Goal: Task Accomplishment & Management: Use online tool/utility

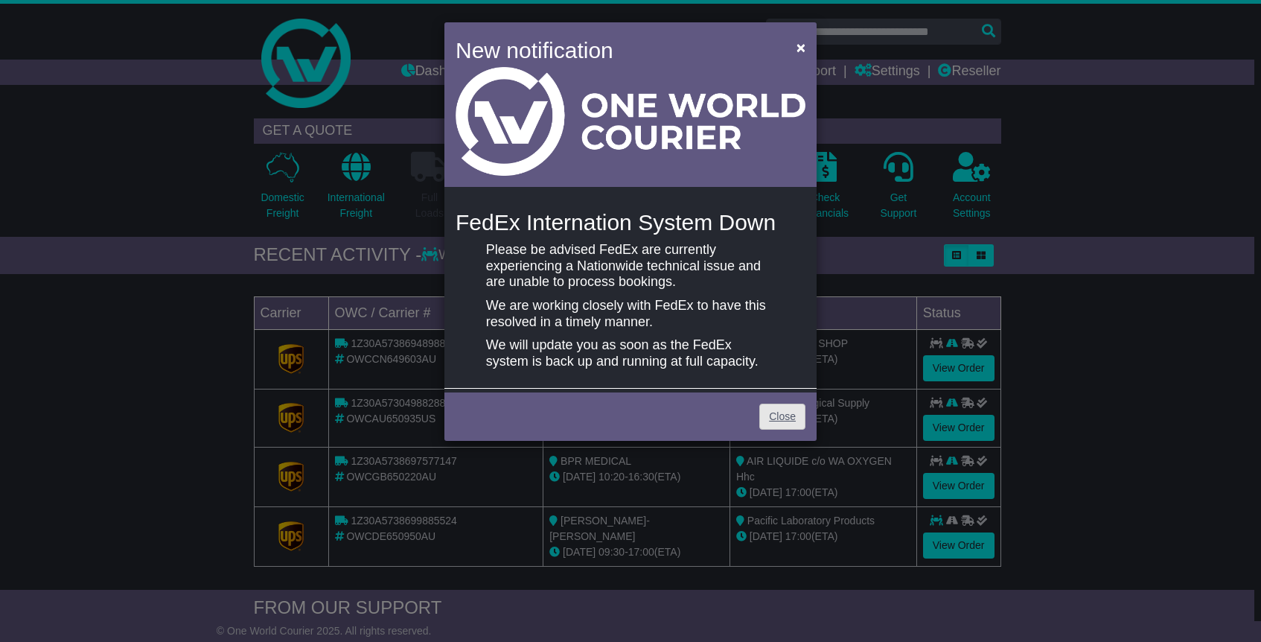
click at [781, 426] on div "Close" at bounding box center [630, 414] width 372 height 52
click at [783, 419] on link "Close" at bounding box center [782, 416] width 46 height 26
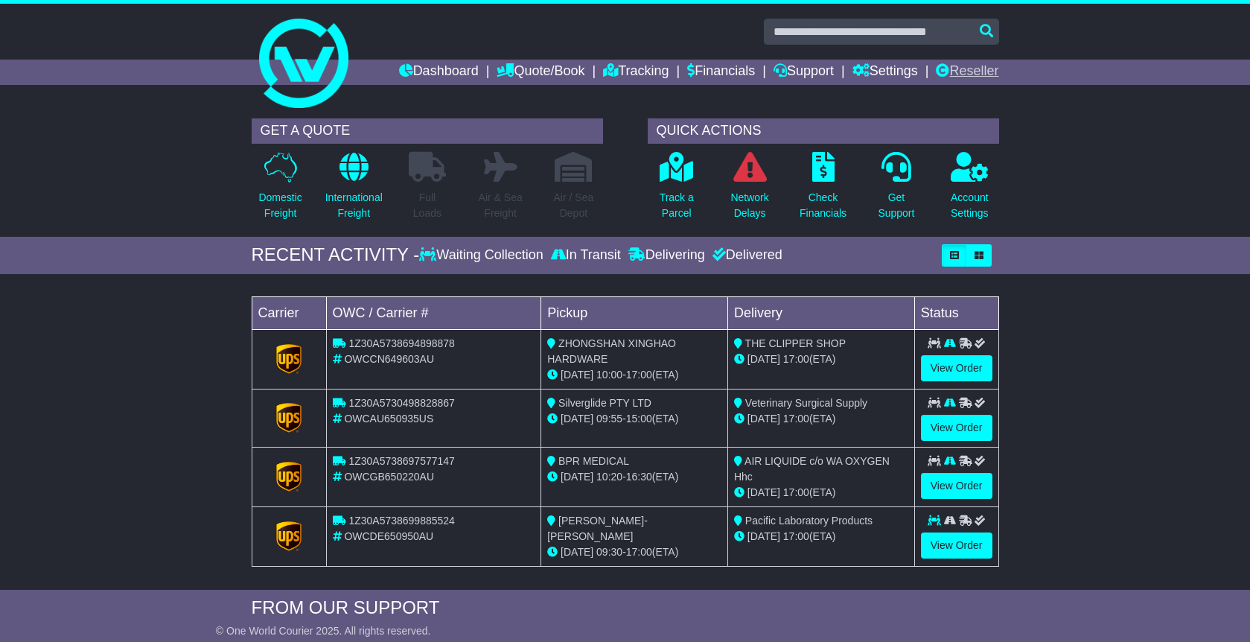
click at [991, 70] on link "Reseller" at bounding box center [967, 72] width 63 height 25
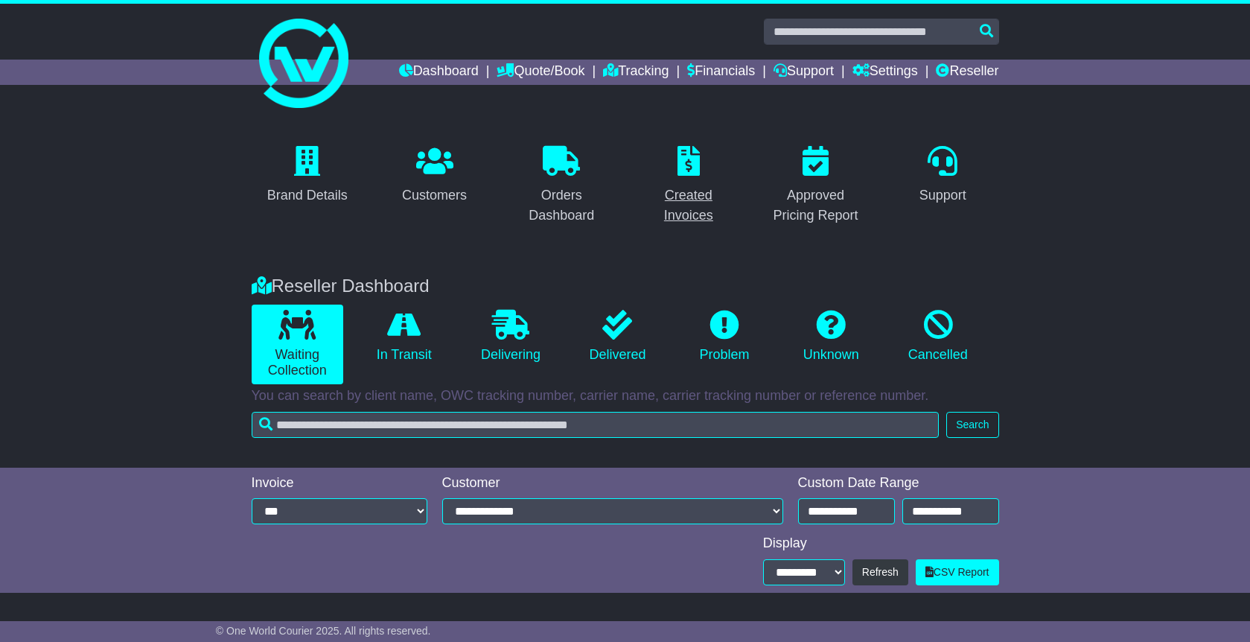
click at [668, 201] on div "Created Invoices" at bounding box center [688, 205] width 93 height 40
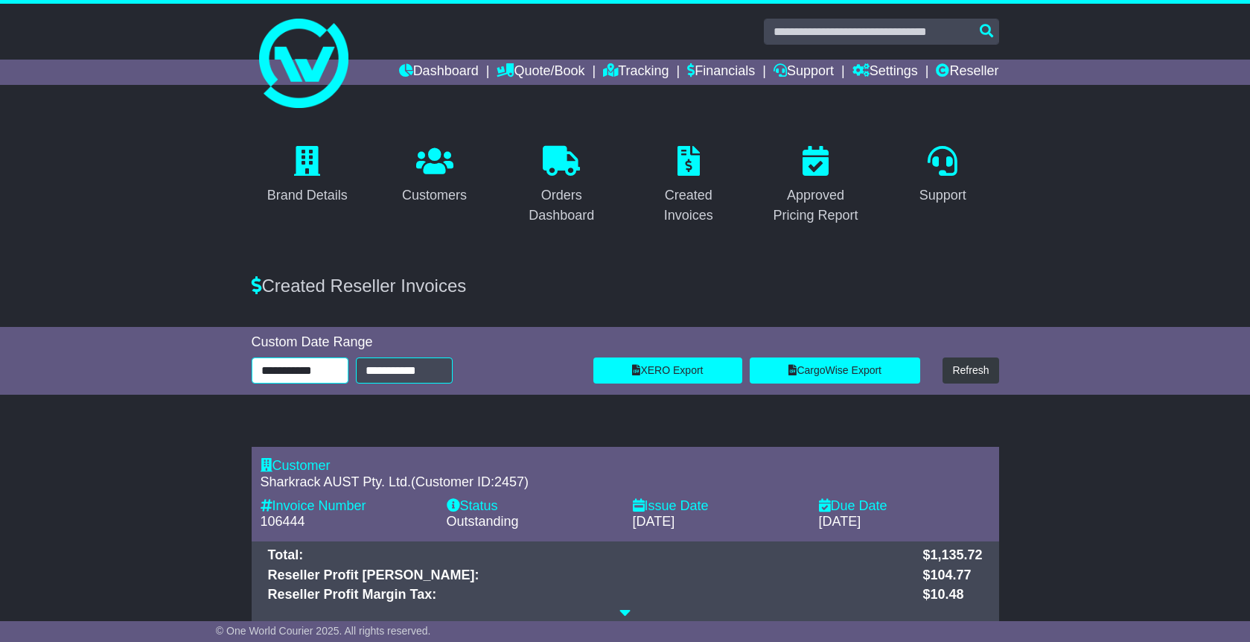
click at [311, 371] on input "**********" at bounding box center [300, 370] width 97 height 26
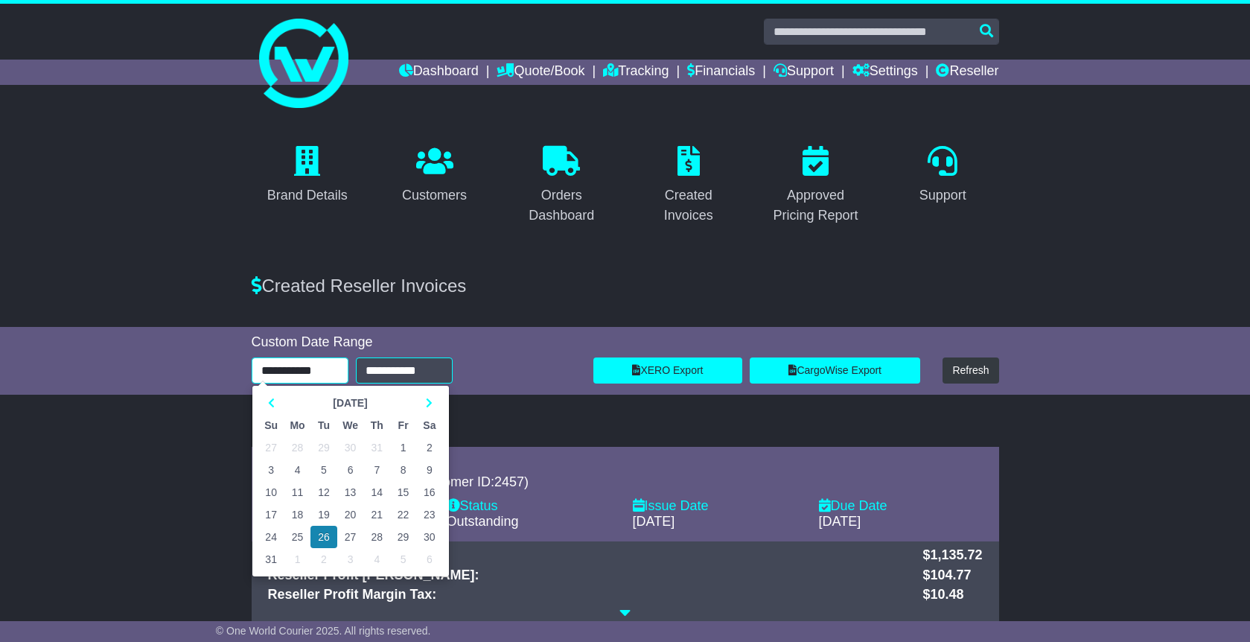
click at [273, 513] on td "17" at bounding box center [271, 514] width 26 height 22
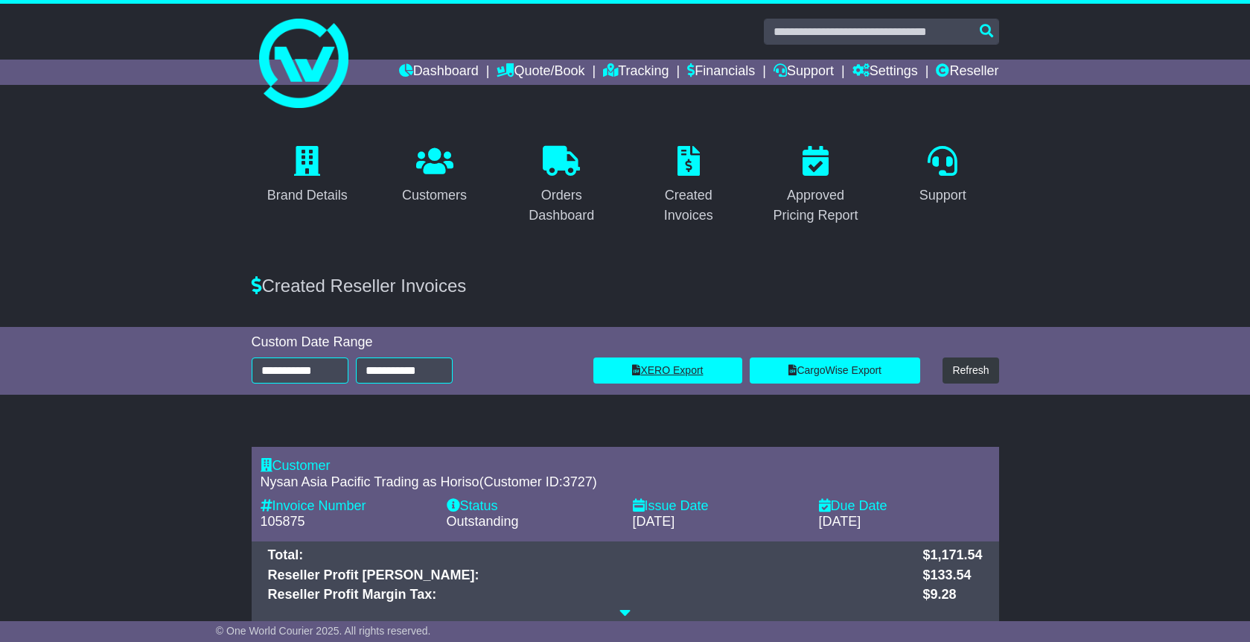
click at [720, 368] on link "XERO Export" at bounding box center [667, 370] width 149 height 26
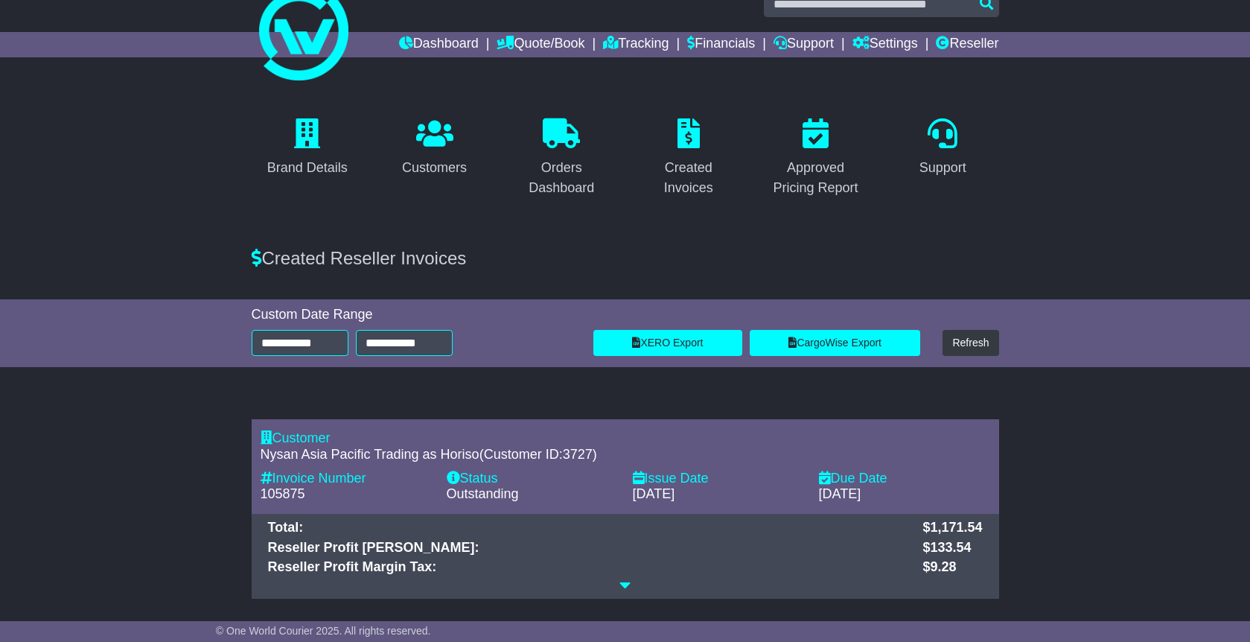
scroll to position [86, 0]
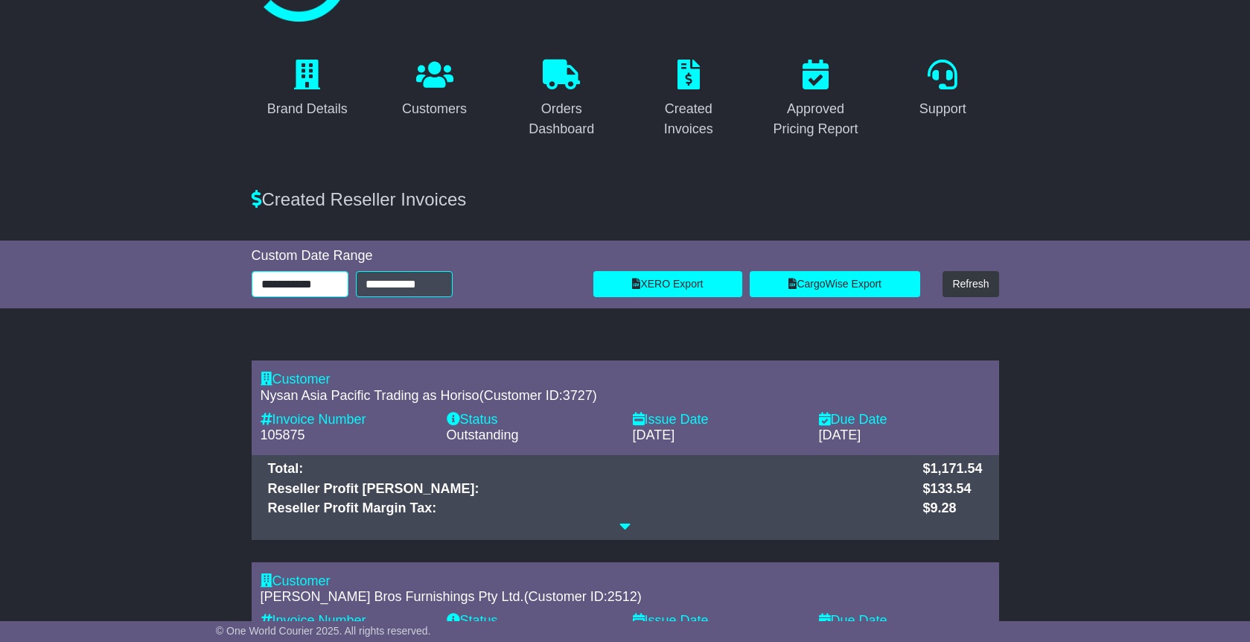
click at [324, 287] on input "**********" at bounding box center [300, 284] width 97 height 26
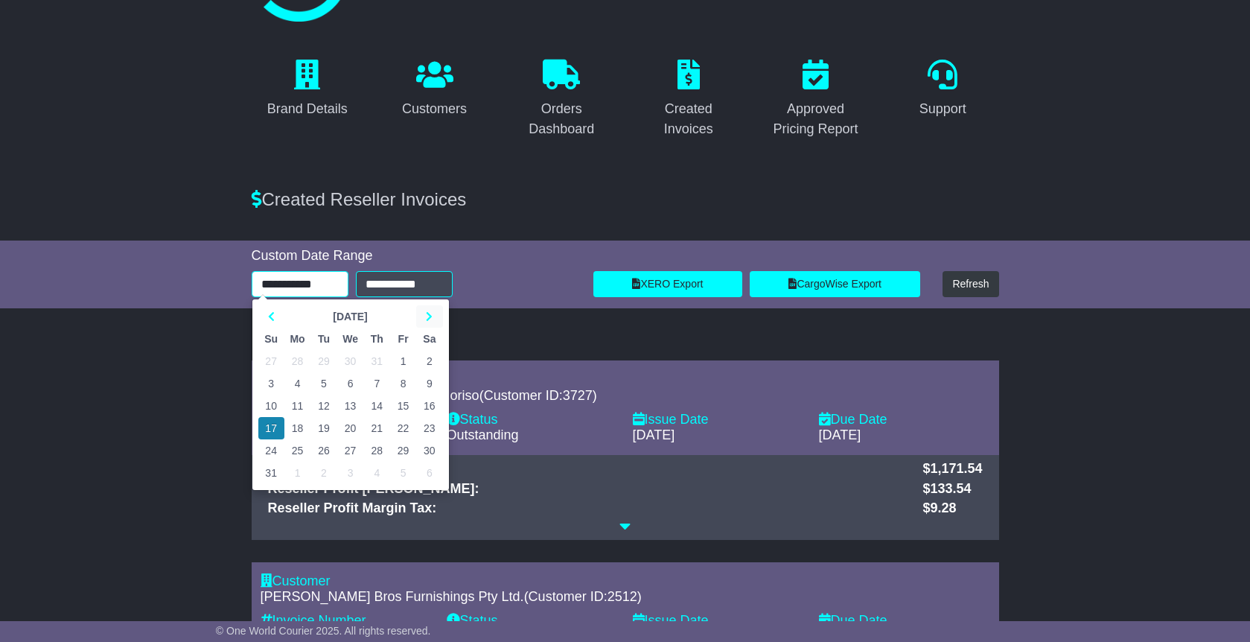
click at [431, 312] on icon at bounding box center [429, 316] width 7 height 10
click at [431, 313] on icon at bounding box center [429, 316] width 7 height 10
click at [281, 318] on th at bounding box center [271, 316] width 26 height 22
click at [271, 402] on td "14" at bounding box center [271, 405] width 26 height 22
type input "**********"
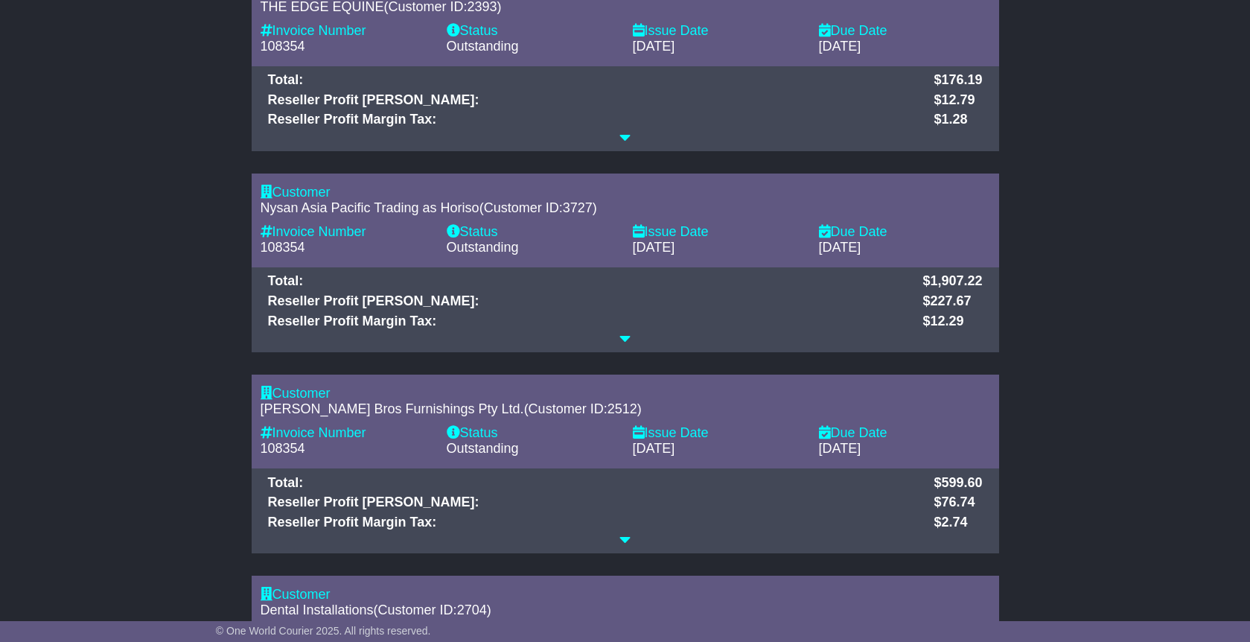
scroll to position [0, 0]
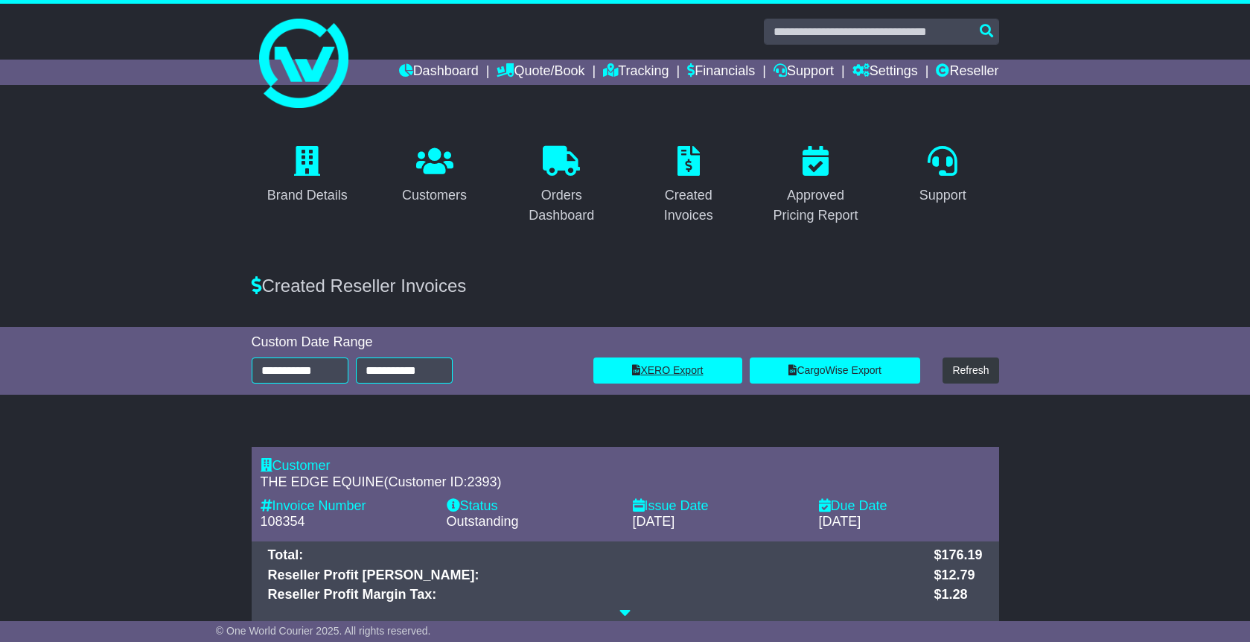
click at [685, 372] on link "XERO Export" at bounding box center [667, 370] width 149 height 26
